Goal: Transaction & Acquisition: Purchase product/service

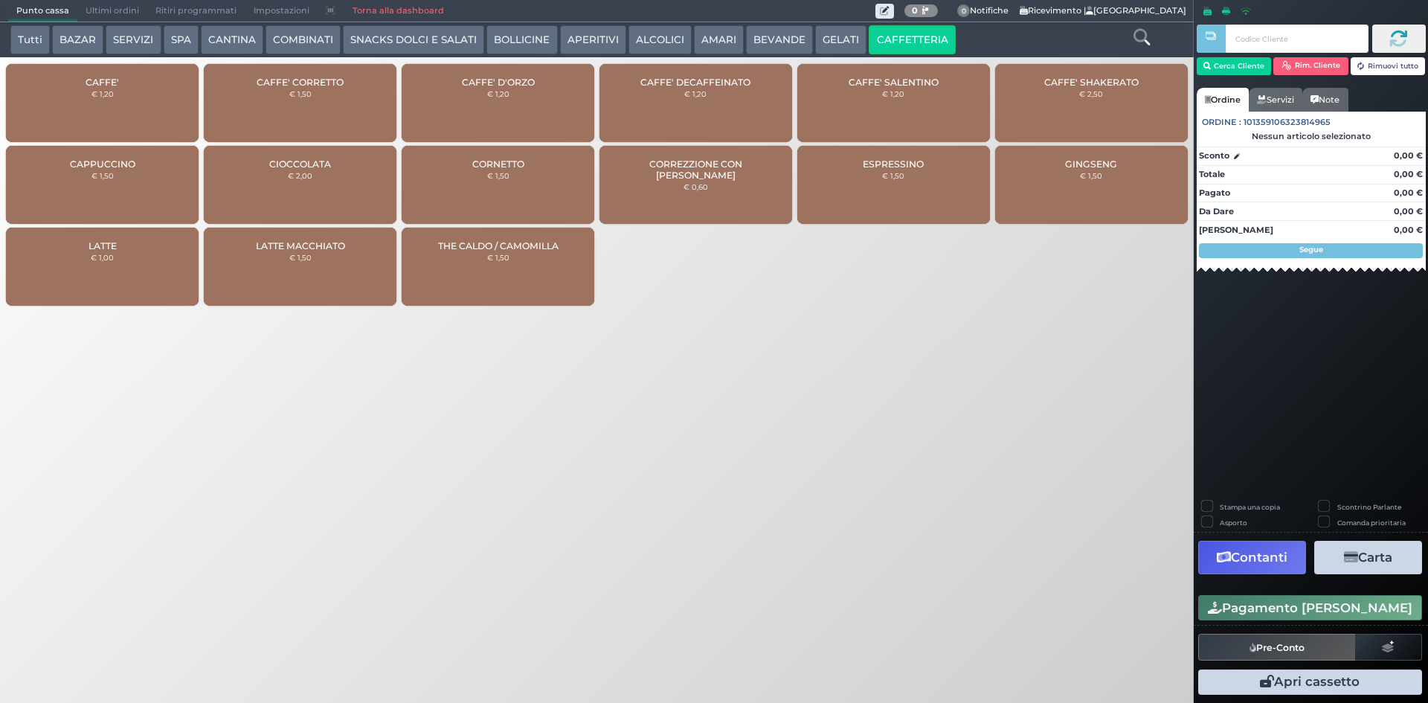
click at [115, 7] on span "Ultimi ordini" at bounding box center [112, 11] width 70 height 21
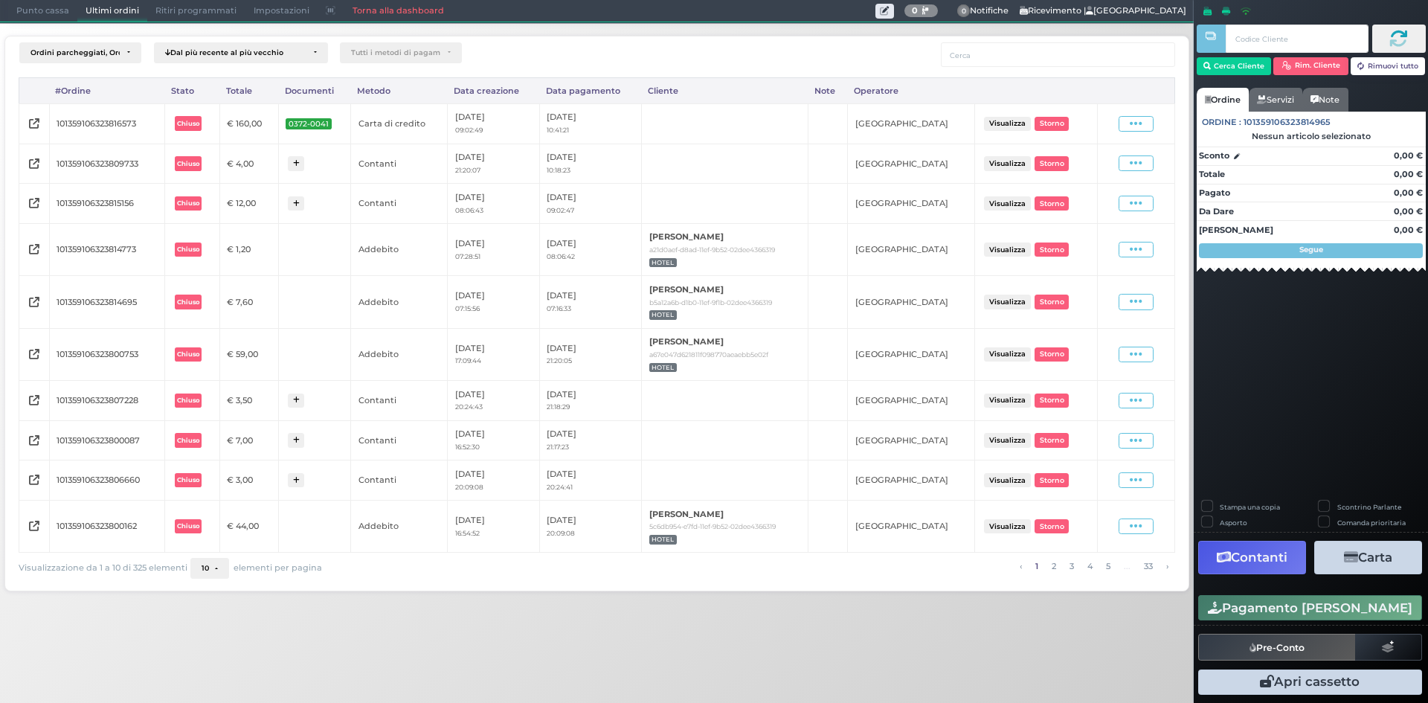
click at [44, 15] on span "Punto cassa" at bounding box center [42, 11] width 69 height 21
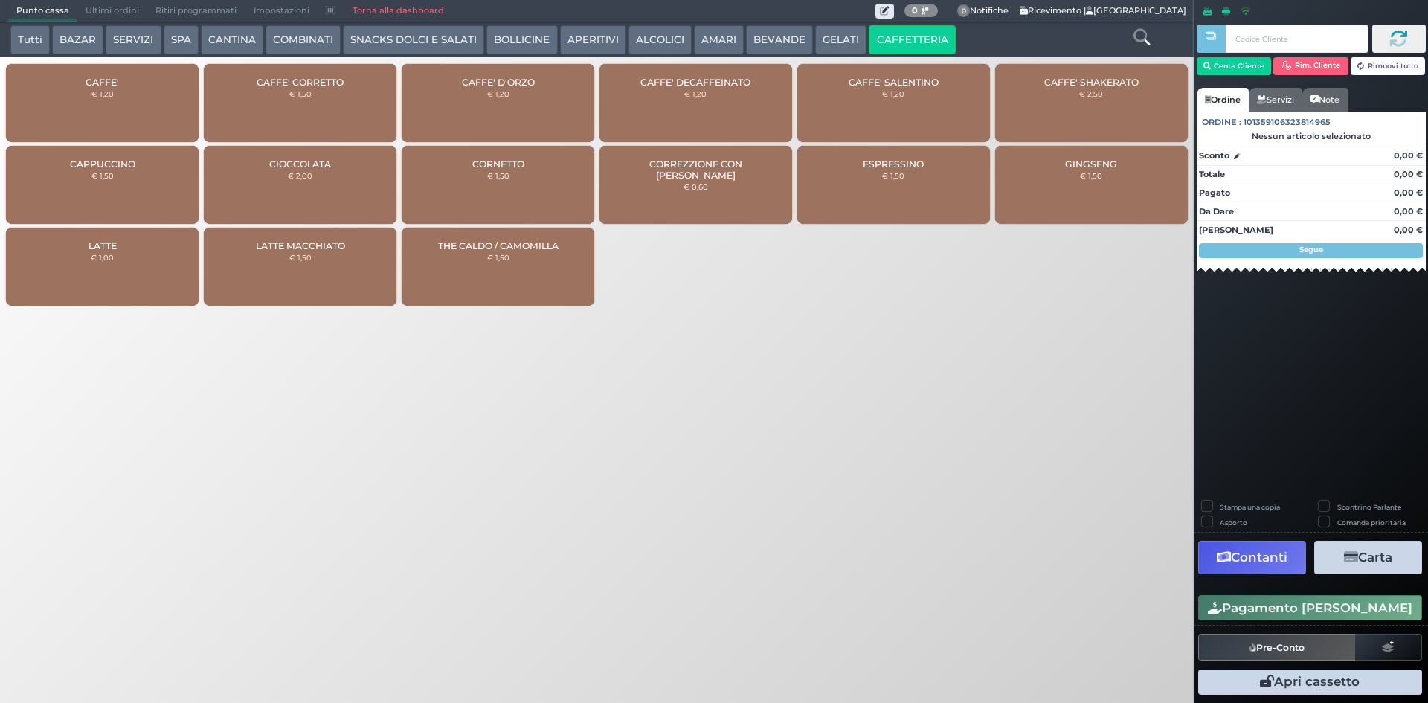
click at [1134, 34] on icon at bounding box center [1141, 37] width 16 height 16
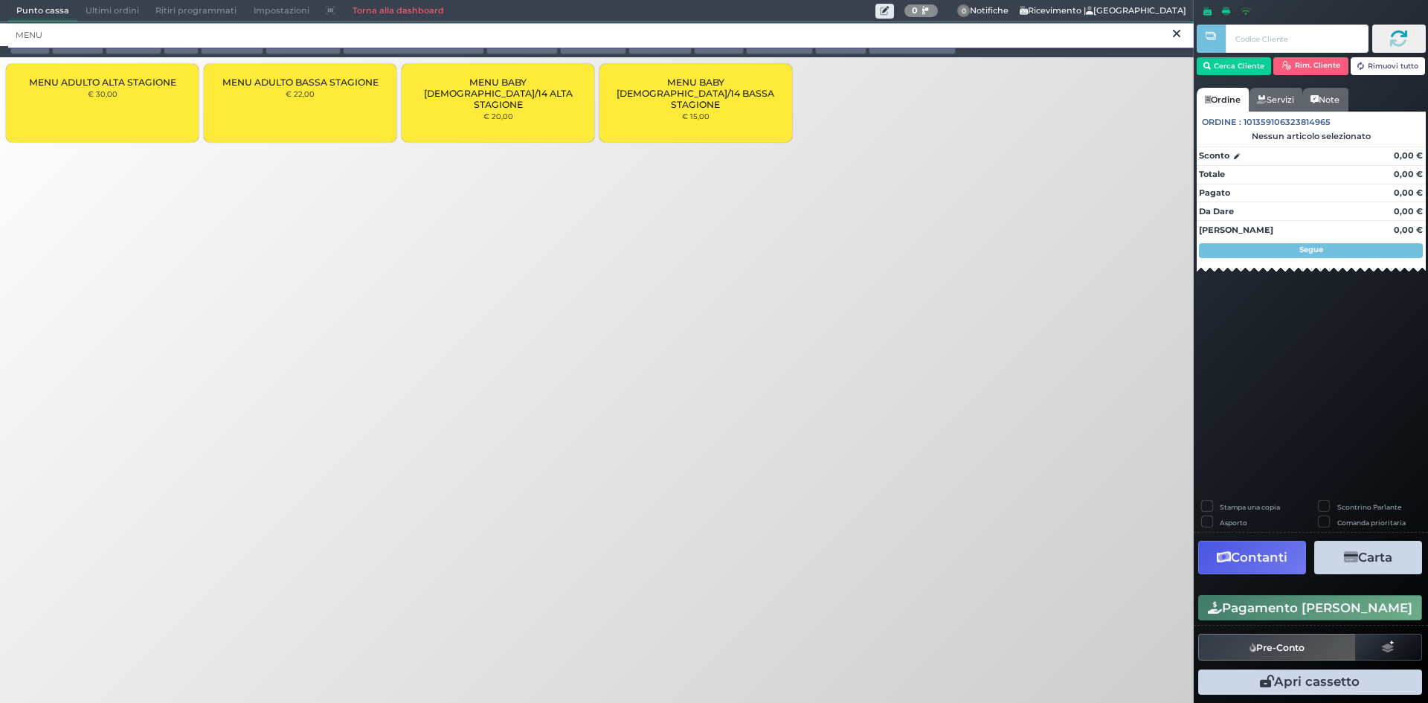
type input "MENU"
click at [260, 100] on div "MENU ADULTO BASSA STAGIONE € 22,00" at bounding box center [300, 103] width 193 height 78
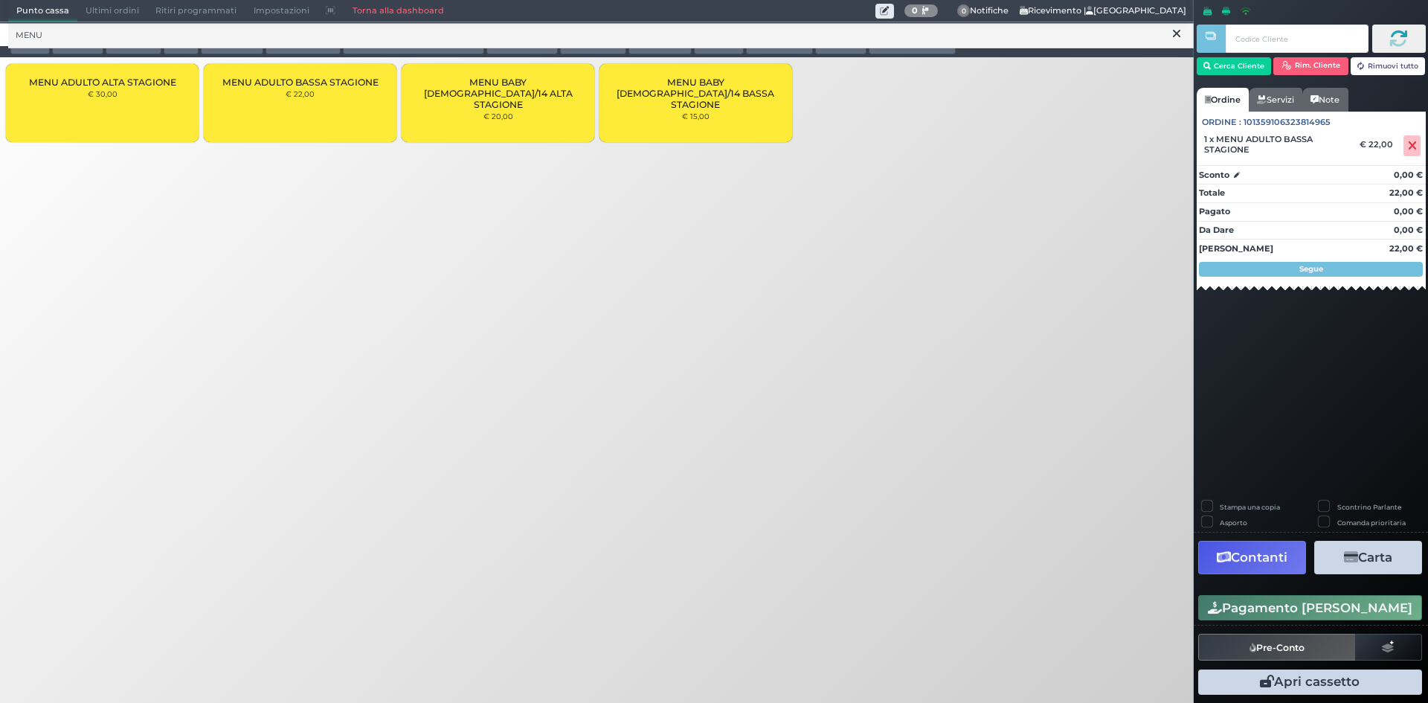
click at [357, 108] on div "MENU ADULTO BASSA STAGIONE € 22,00" at bounding box center [300, 103] width 193 height 78
click at [741, 106] on div "MENU BABY 4/14 BASSA STAGIONE € 15,00" at bounding box center [695, 103] width 193 height 78
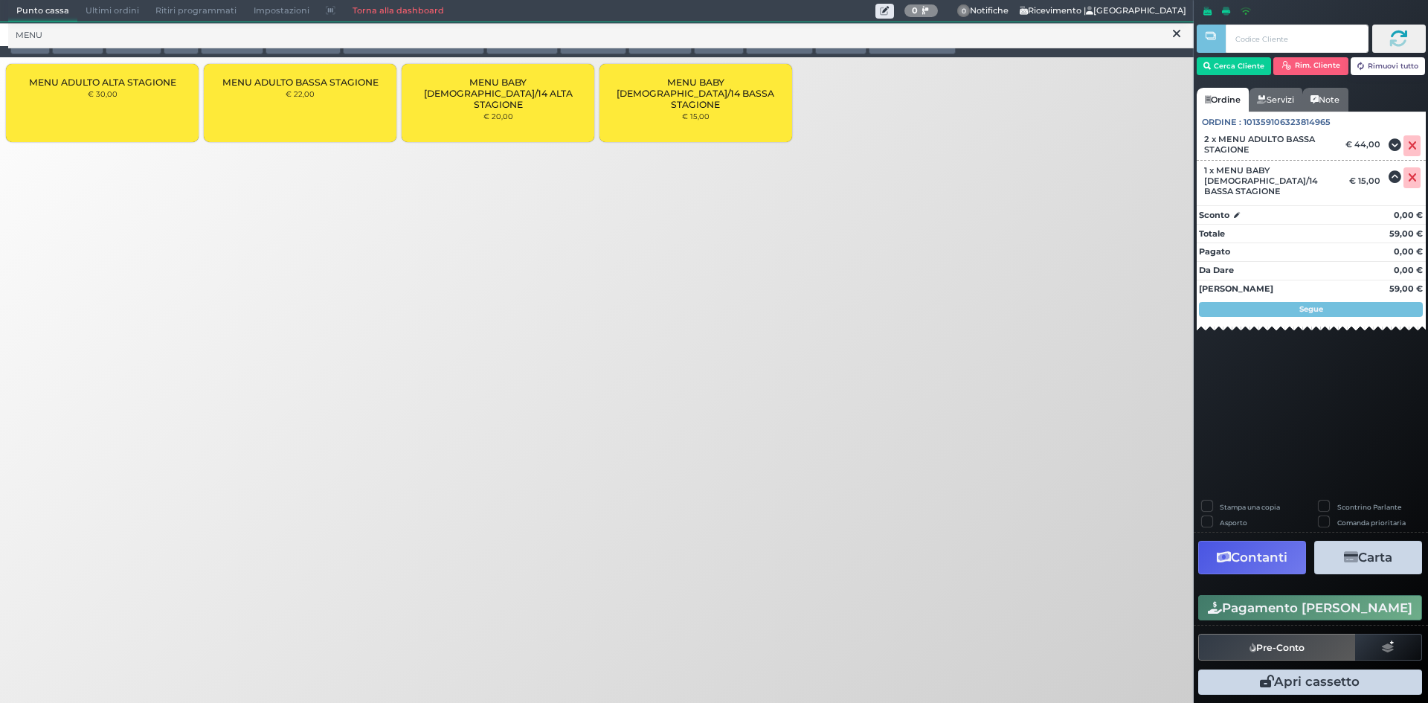
click at [1271, 605] on button "Pagamento avanzato" at bounding box center [1310, 607] width 224 height 25
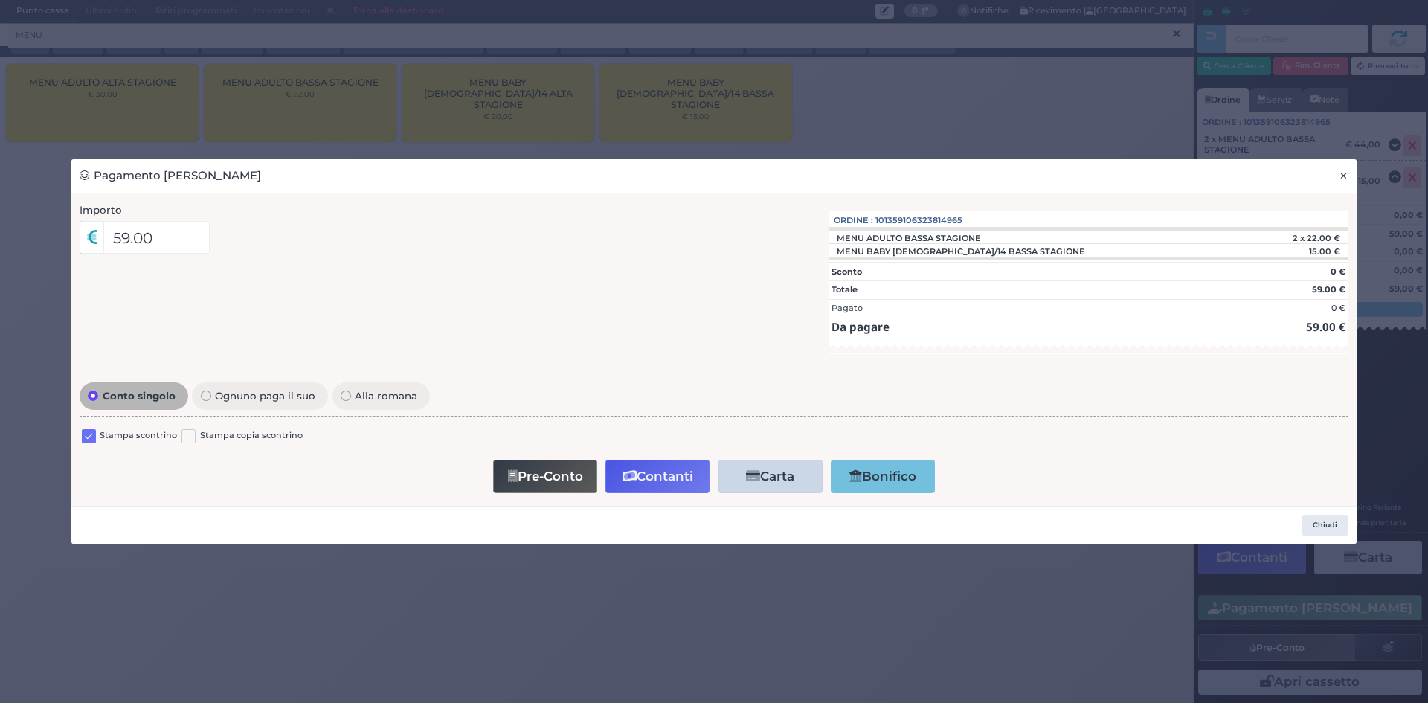
click at [1342, 176] on span "×" at bounding box center [1344, 175] width 10 height 16
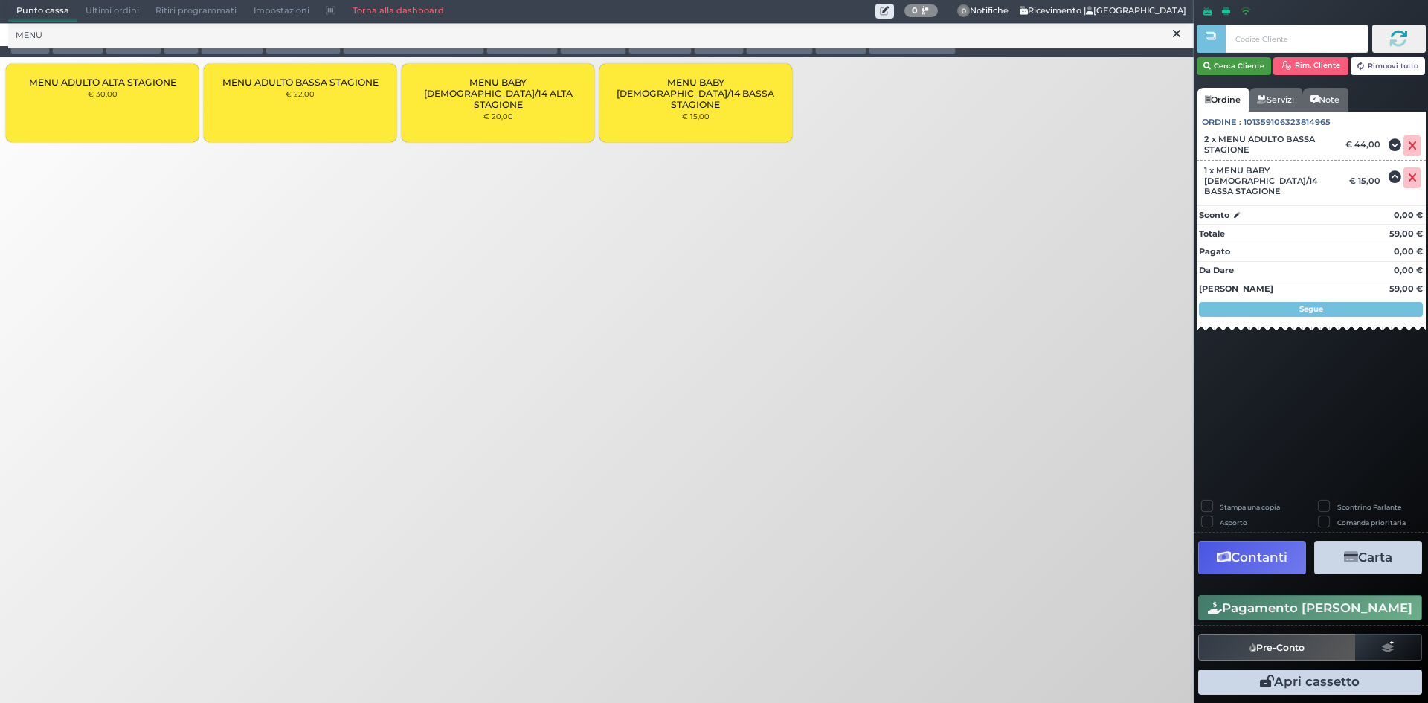
click at [1234, 65] on button "Cerca Cliente" at bounding box center [1234, 66] width 75 height 18
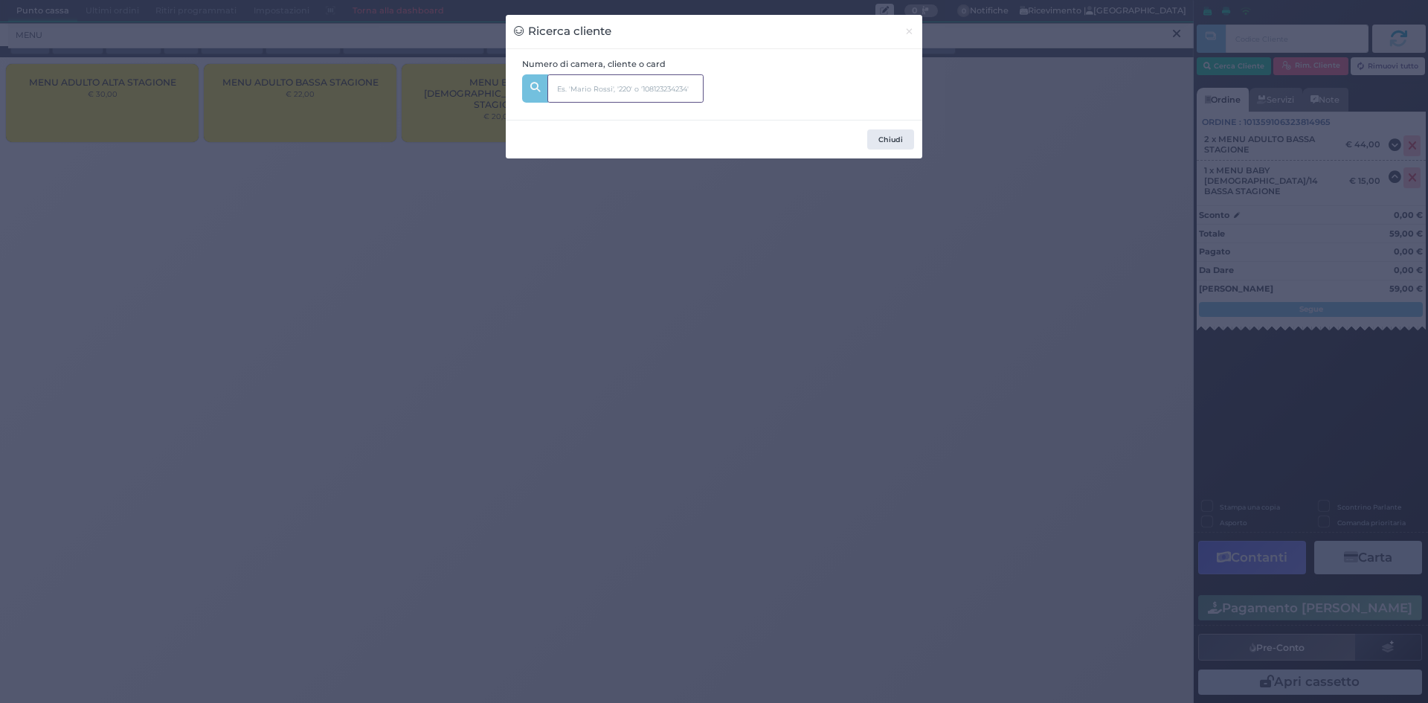
click at [666, 93] on input "text" at bounding box center [625, 88] width 156 height 28
type input "350"
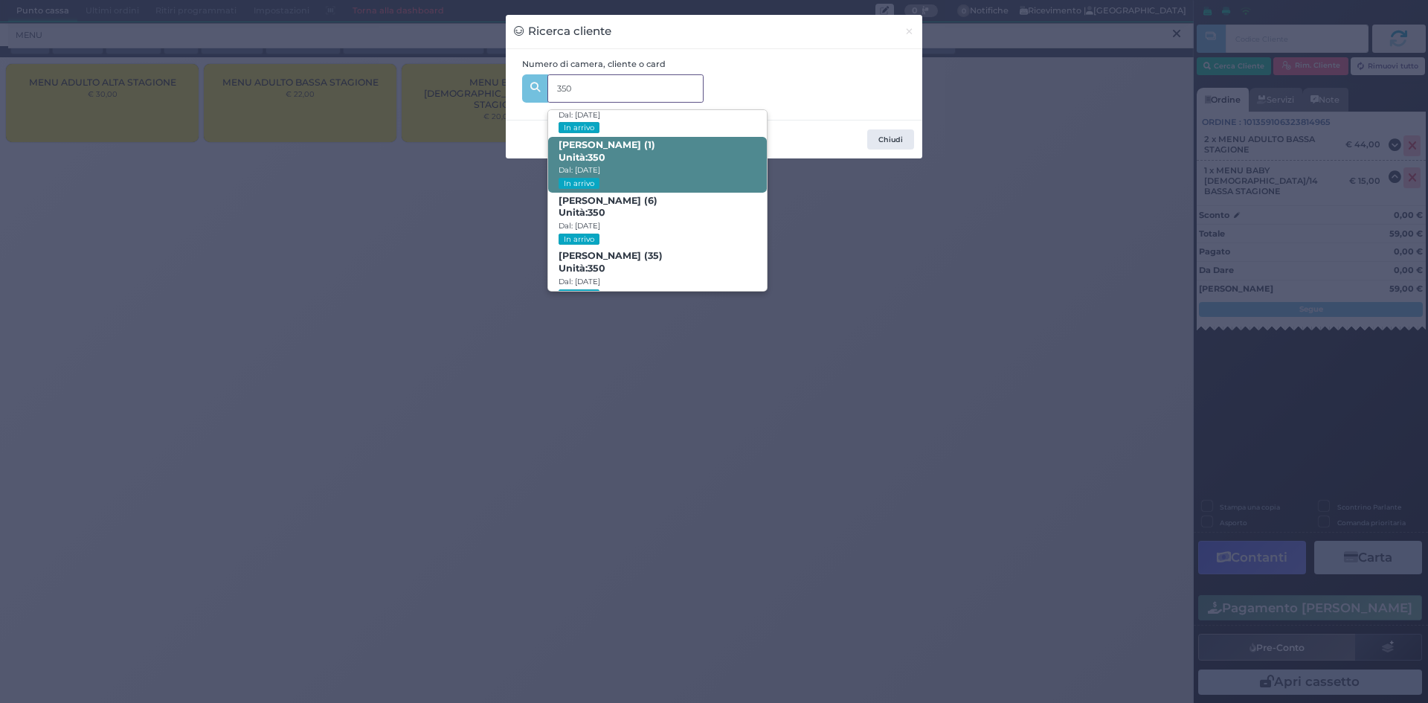
scroll to position [71, 0]
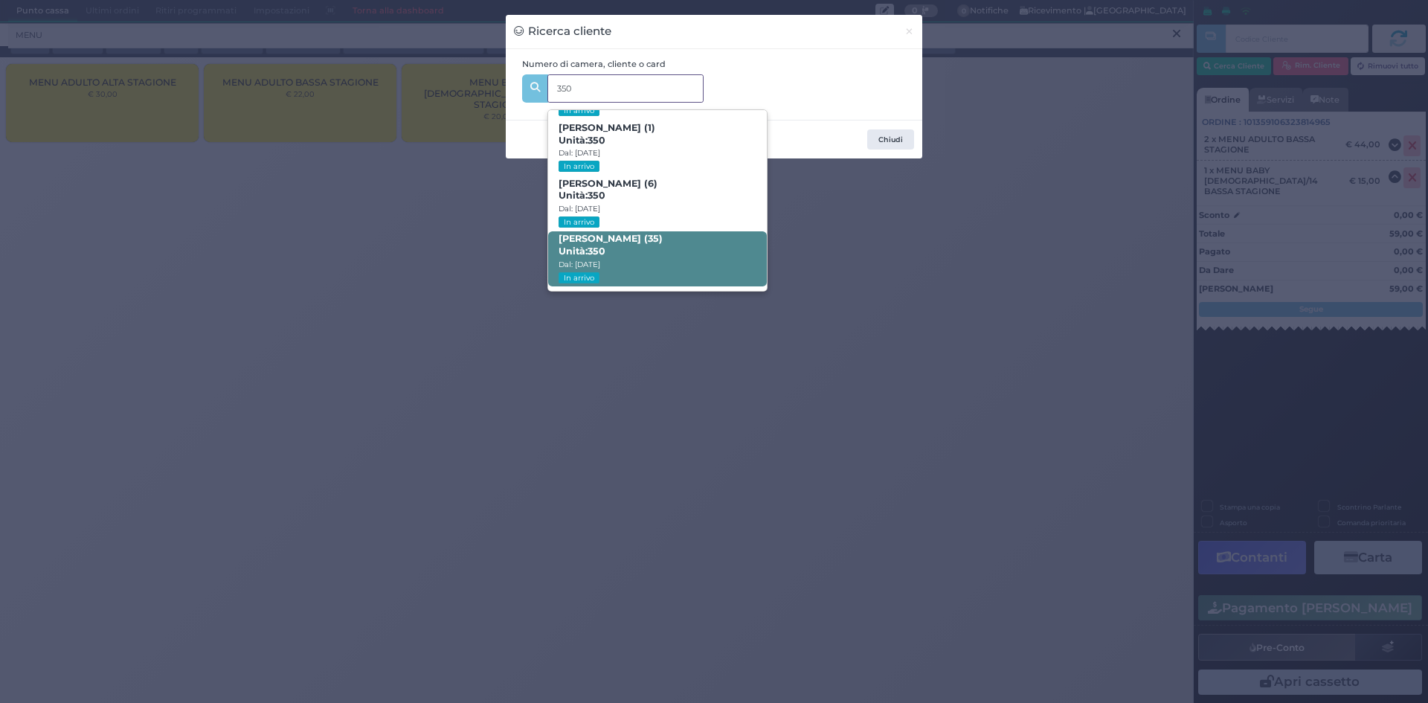
click at [659, 256] on span "Raissa Cornaglia (35) Unità: 350 Dal: 31/08/2025 In arrivo" at bounding box center [657, 259] width 218 height 56
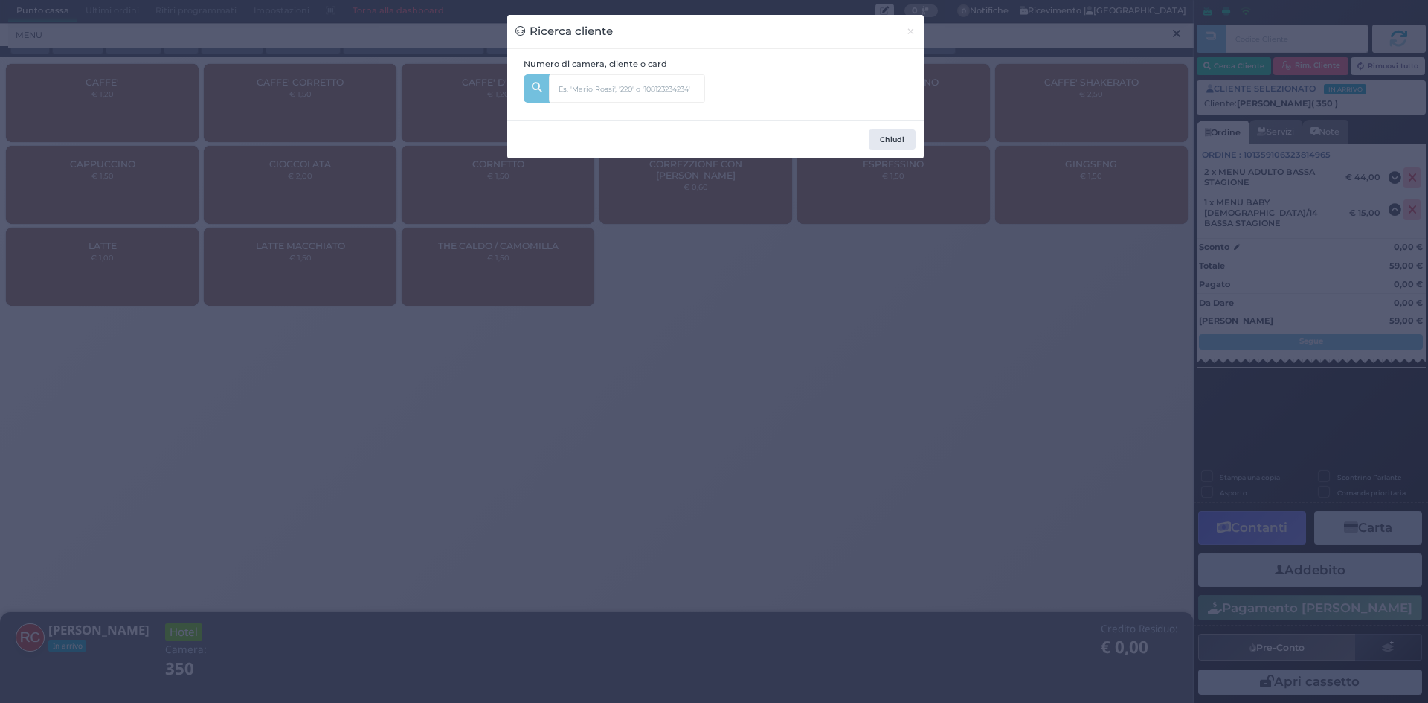
click at [943, 394] on div "Ricerca cliente × Numero di camera, cliente o card 350 Mauro Marino (42) Unità:…" at bounding box center [714, 351] width 1428 height 703
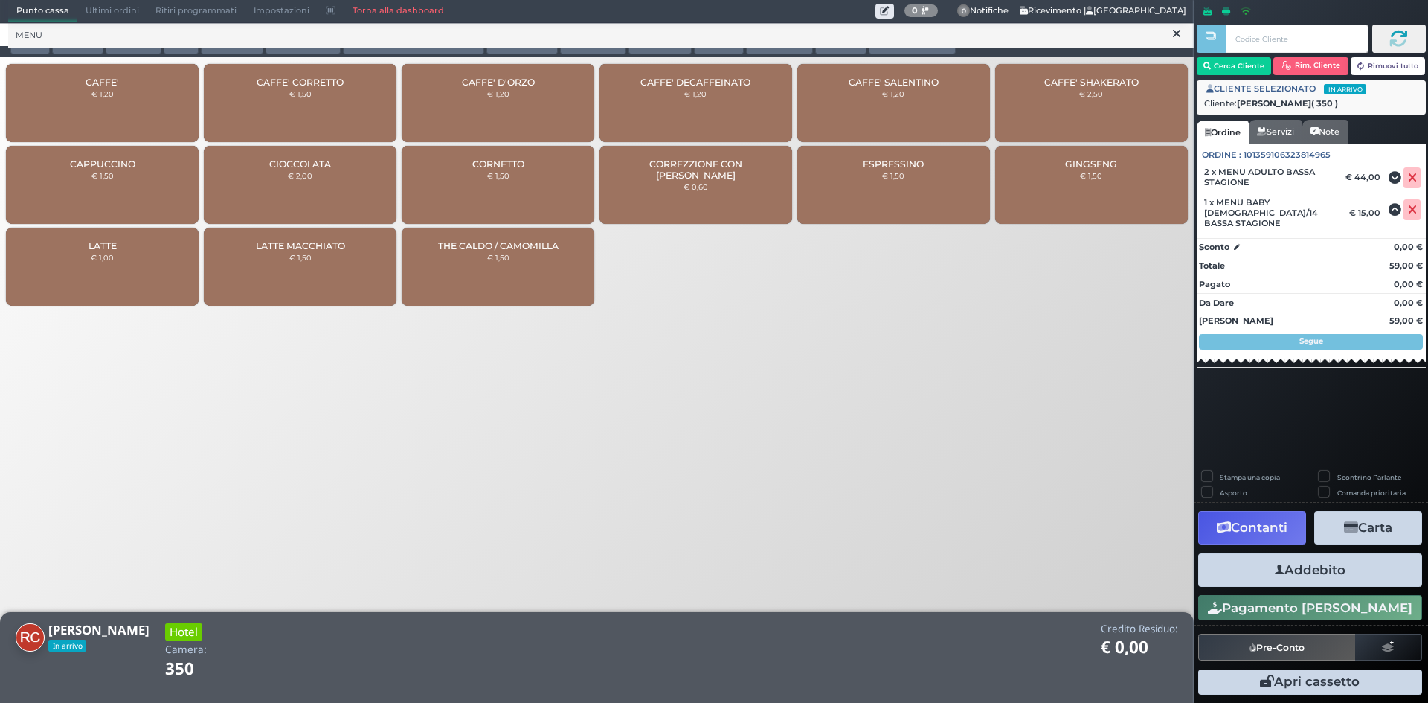
click at [1311, 570] on button "Addebito" at bounding box center [1310, 569] width 224 height 33
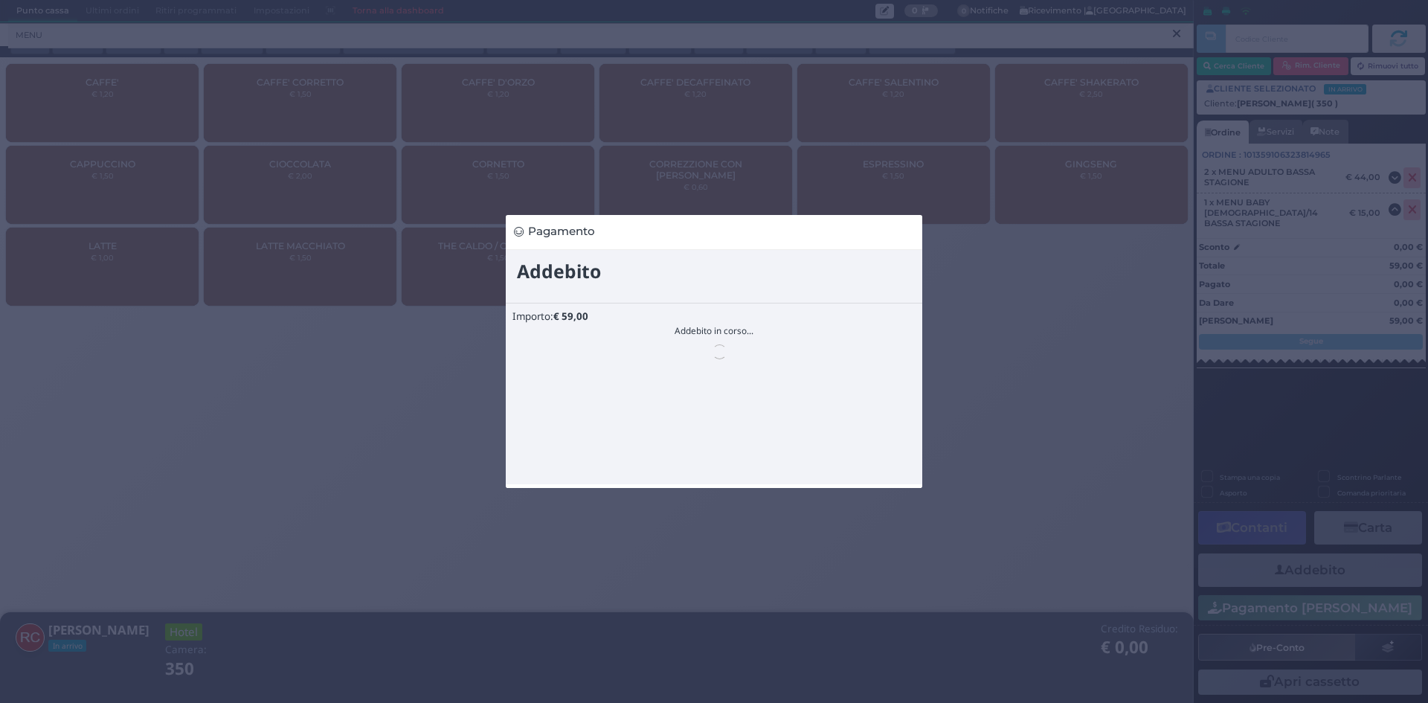
scroll to position [0, 0]
